Goal: Communication & Community: Answer question/provide support

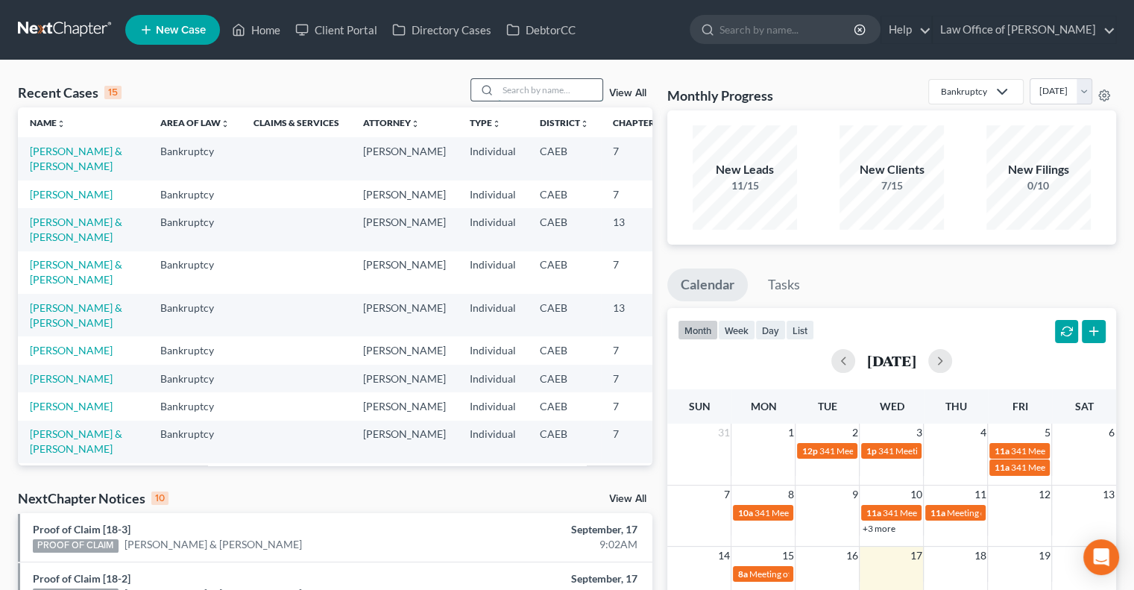
click at [519, 92] on input "search" at bounding box center [550, 90] width 104 height 22
type input "[PERSON_NAME]"
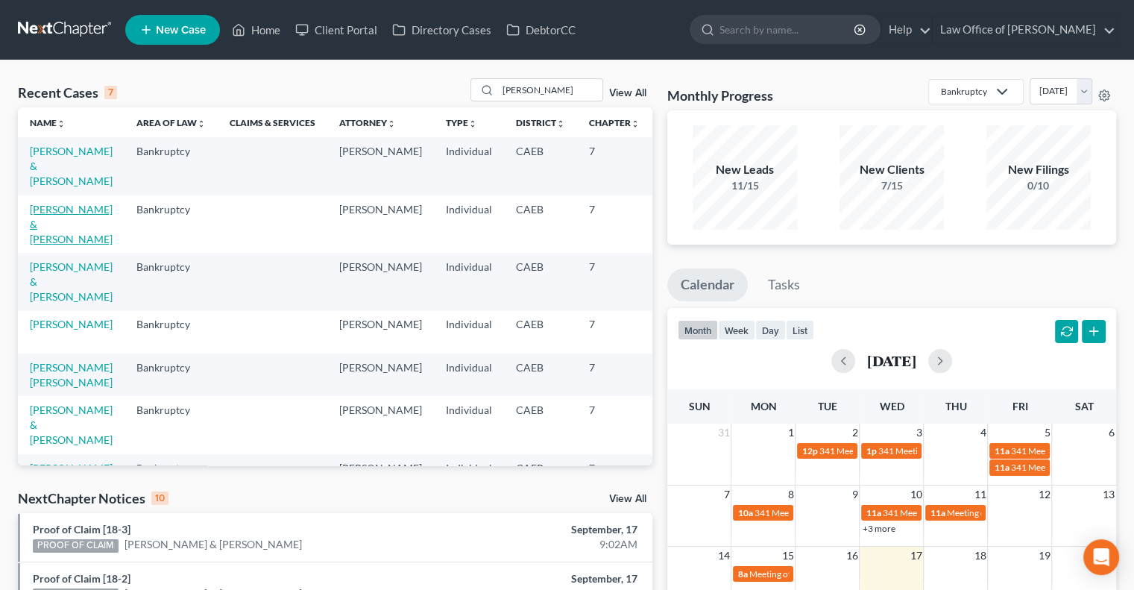
click at [56, 217] on link "[PERSON_NAME] & [PERSON_NAME]" at bounding box center [71, 224] width 83 height 42
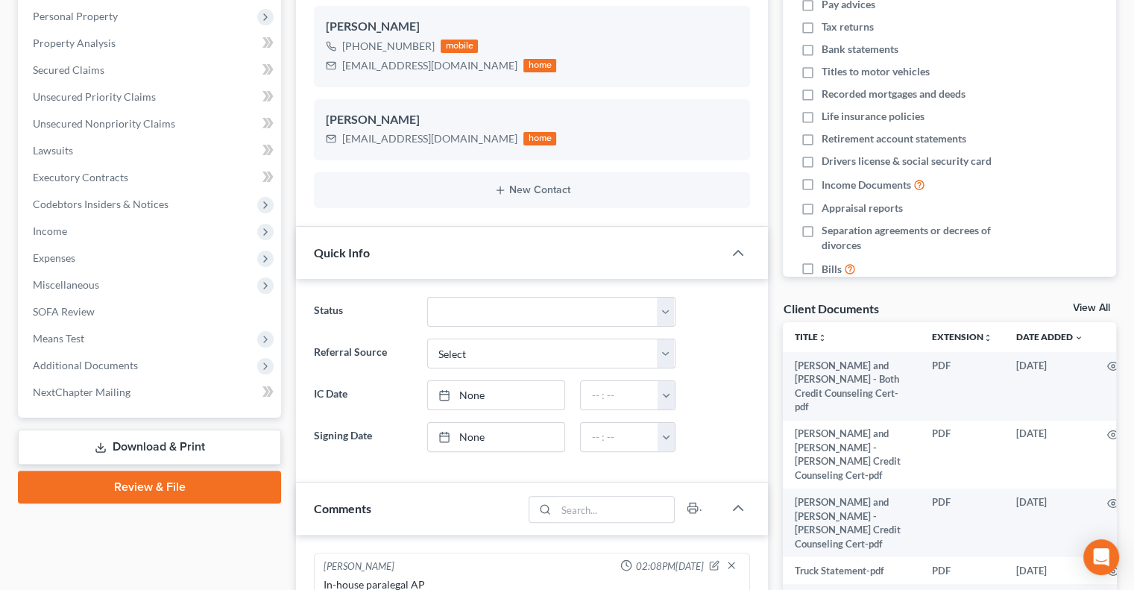
scroll to position [259, 0]
drag, startPoint x: 481, startPoint y: 67, endPoint x: 342, endPoint y: 65, distance: 139.4
click at [342, 65] on div "[EMAIL_ADDRESS][DOMAIN_NAME] home" at bounding box center [441, 66] width 230 height 19
copy div "[EMAIL_ADDRESS][DOMAIN_NAME]"
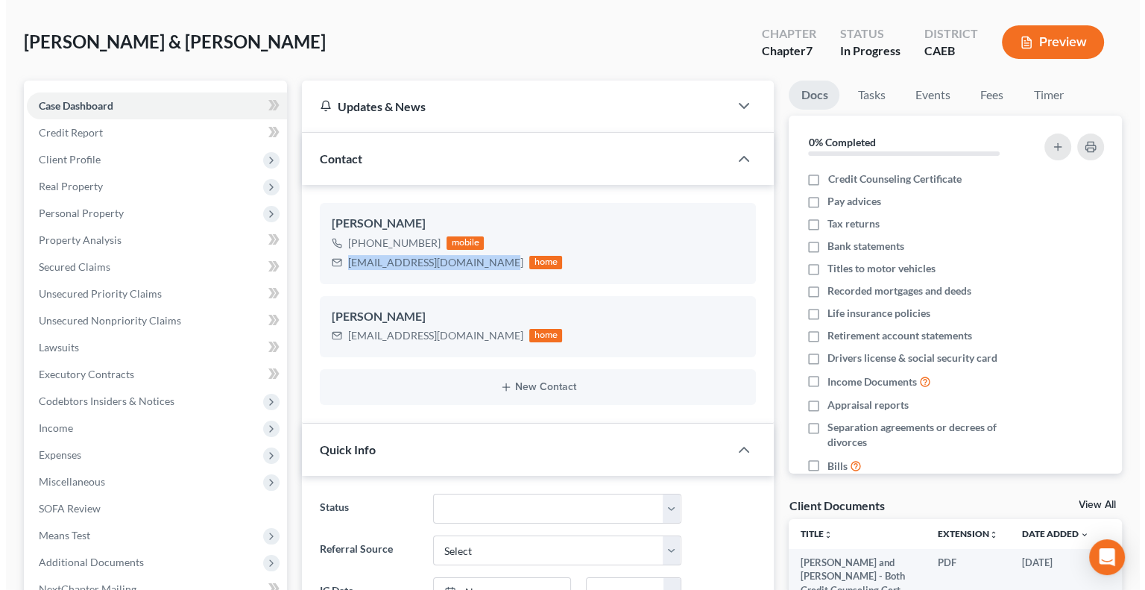
scroll to position [0, 0]
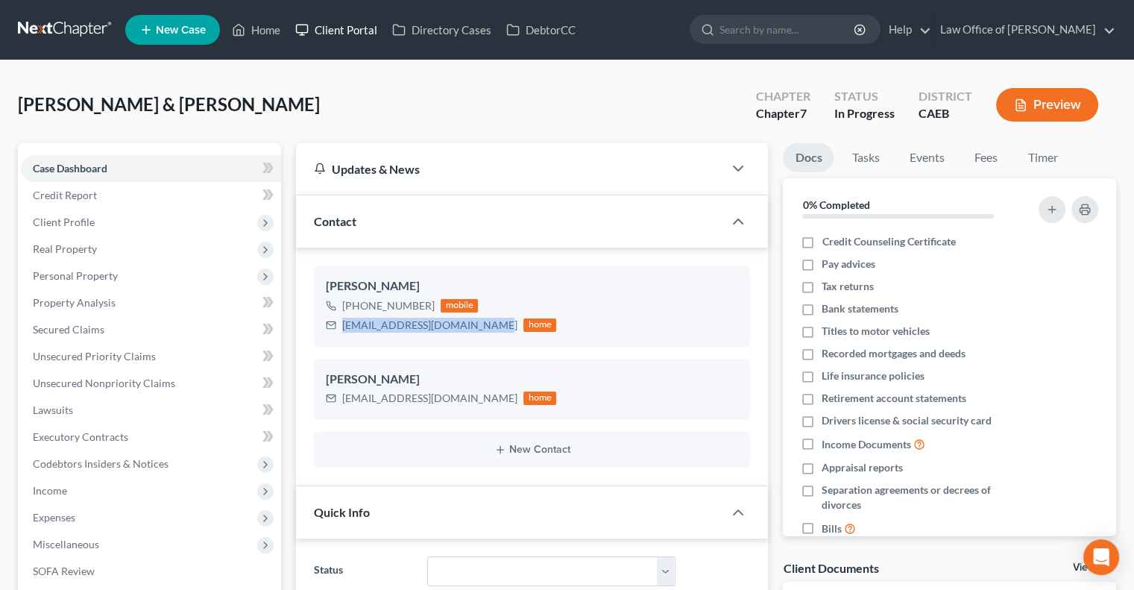
click at [342, 29] on link "Client Portal" at bounding box center [336, 29] width 97 height 27
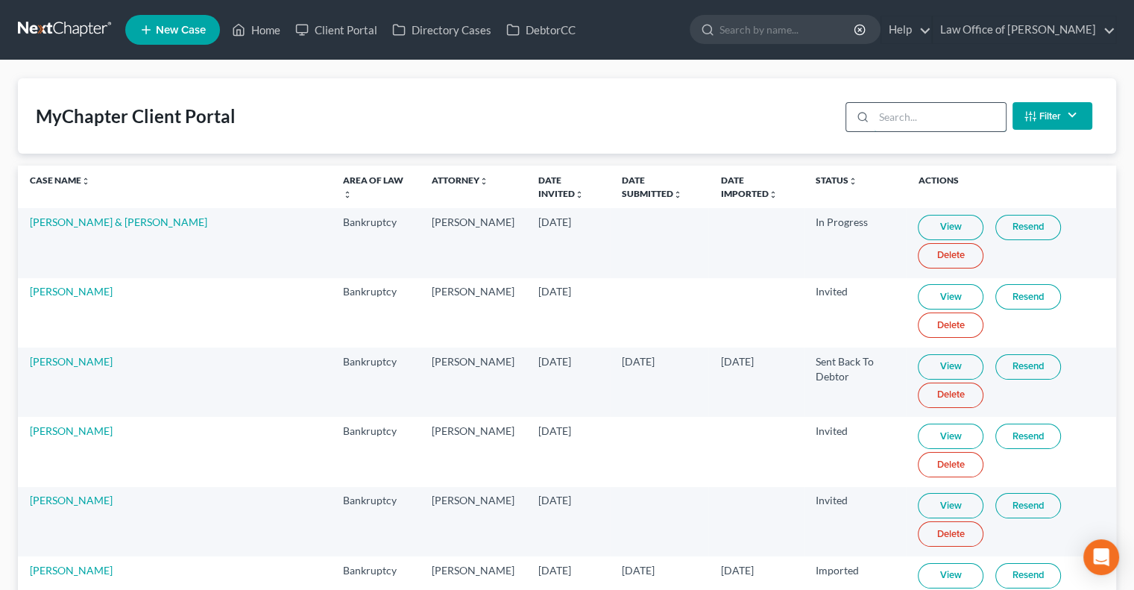
click at [897, 120] on input "search" at bounding box center [940, 117] width 132 height 28
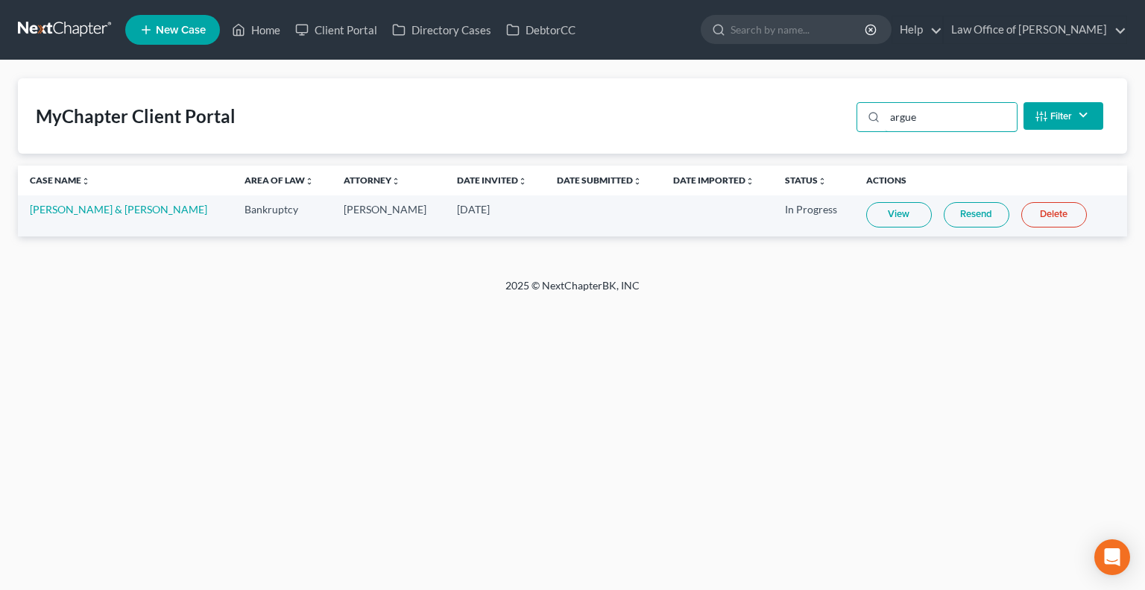
type input "argue"
click at [957, 206] on link "Resend" at bounding box center [977, 214] width 66 height 25
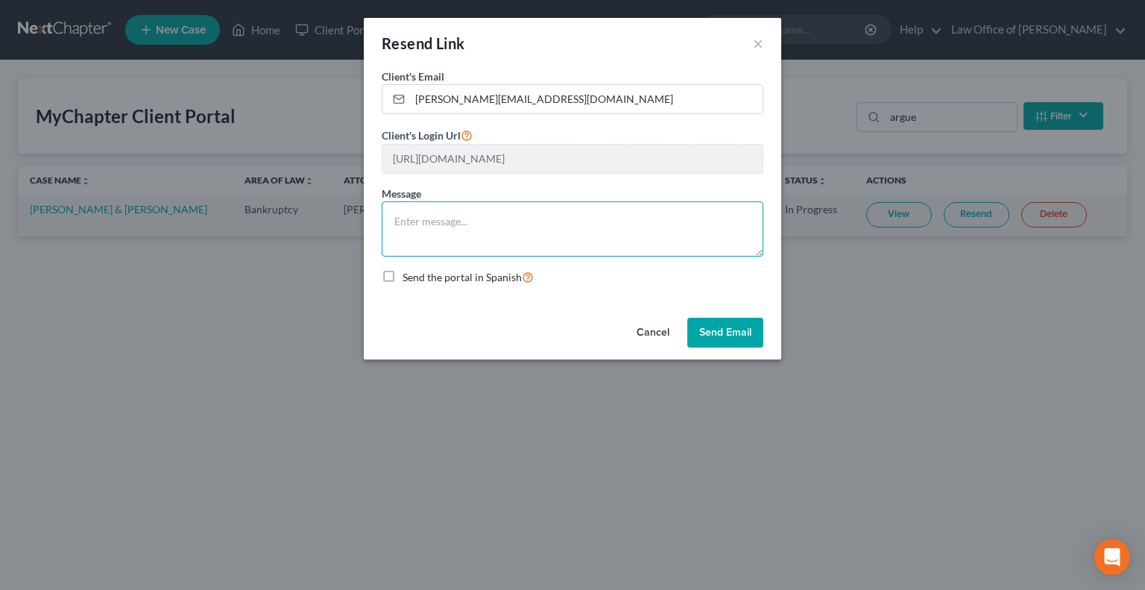
click at [679, 212] on textarea at bounding box center [573, 228] width 382 height 55
type textarea "We need all the documents in the checklist to prepare the petition"
click at [736, 337] on button "Send Email" at bounding box center [725, 333] width 76 height 30
